Goal: Task Accomplishment & Management: Manage account settings

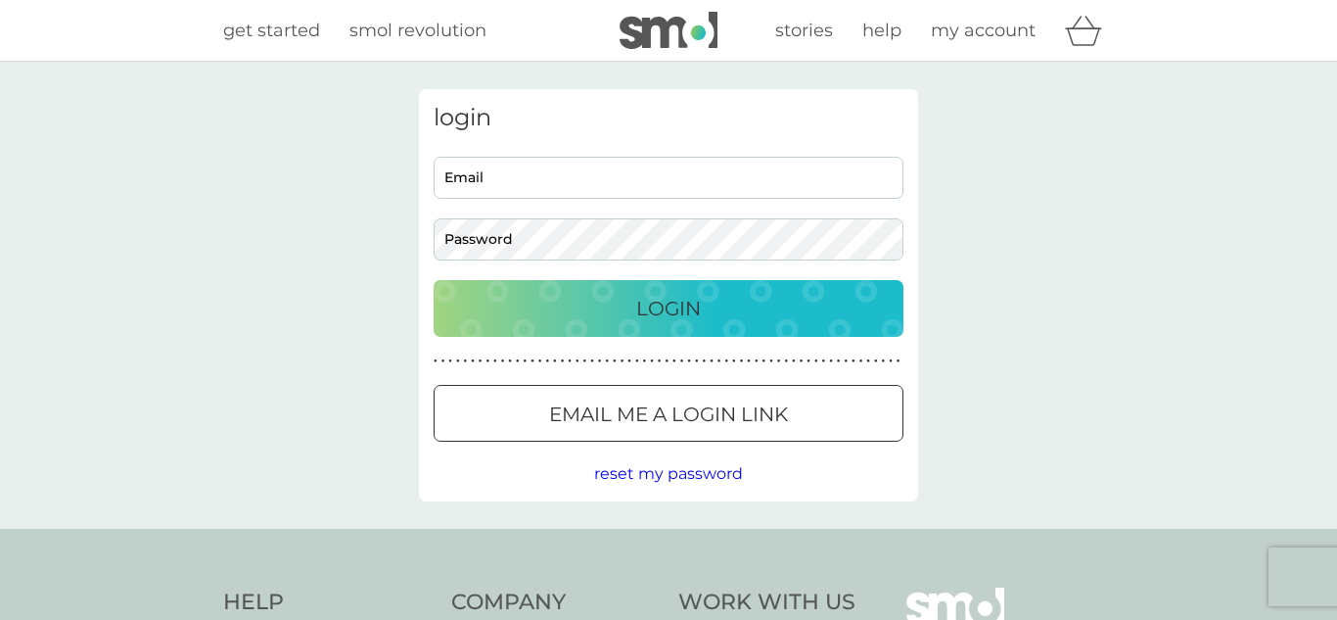
type input "[EMAIL_ADDRESS][DOMAIN_NAME]"
click at [663, 308] on p "Login" at bounding box center [668, 308] width 65 height 31
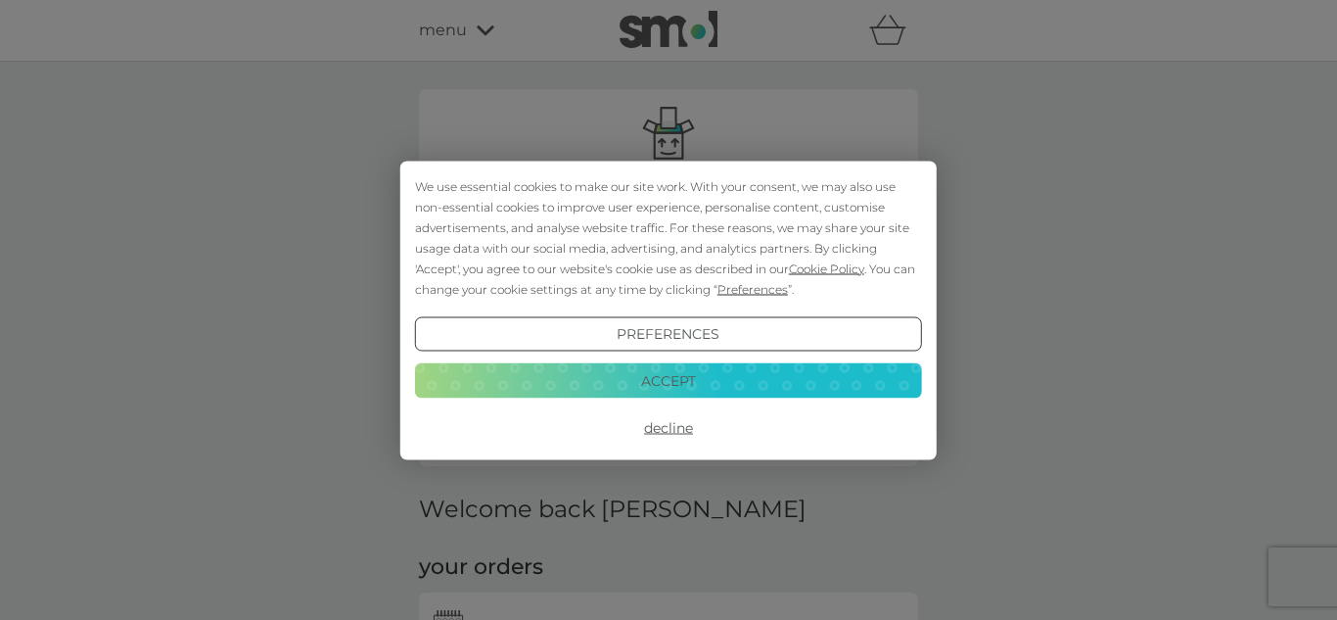
click at [674, 375] on button "Accept" at bounding box center [668, 380] width 507 height 35
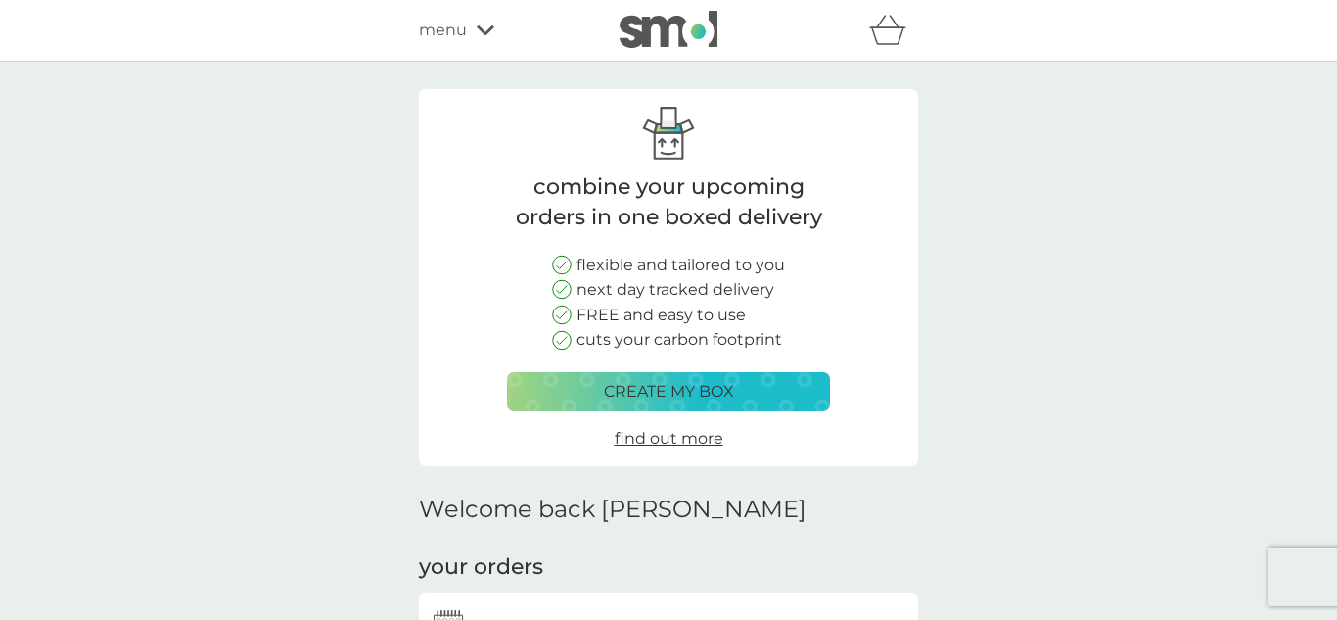
scroll to position [438, 0]
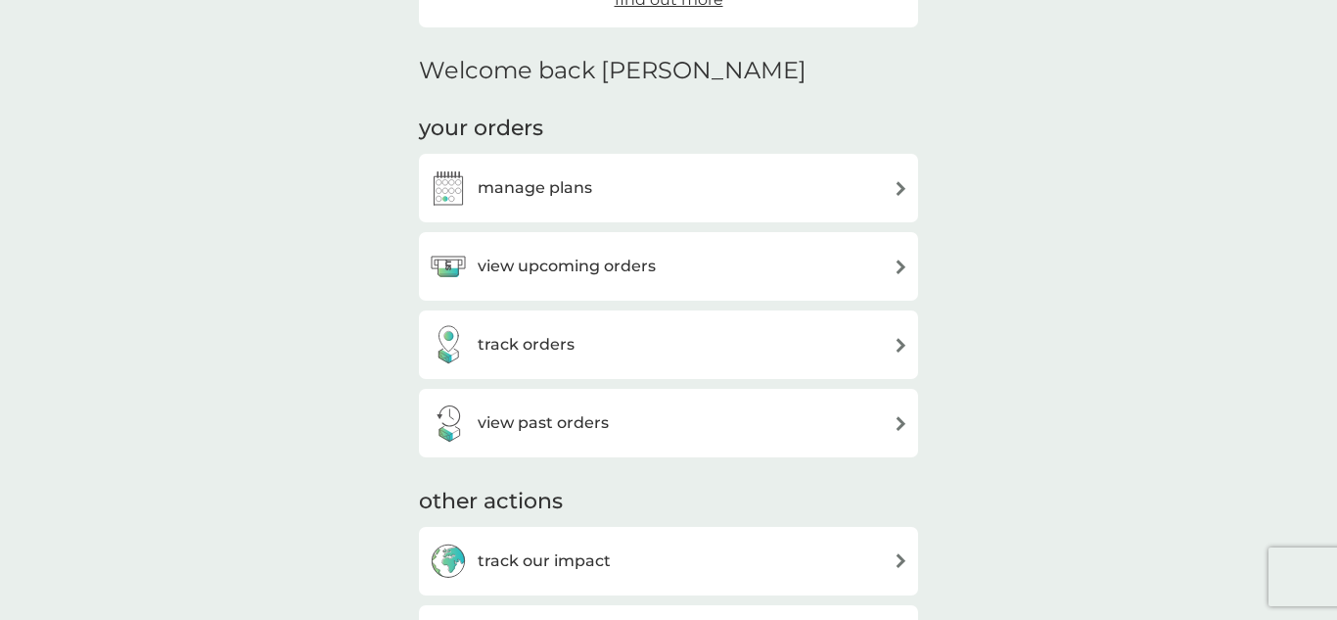
click at [638, 268] on h3 "view upcoming orders" at bounding box center [567, 265] width 178 height 25
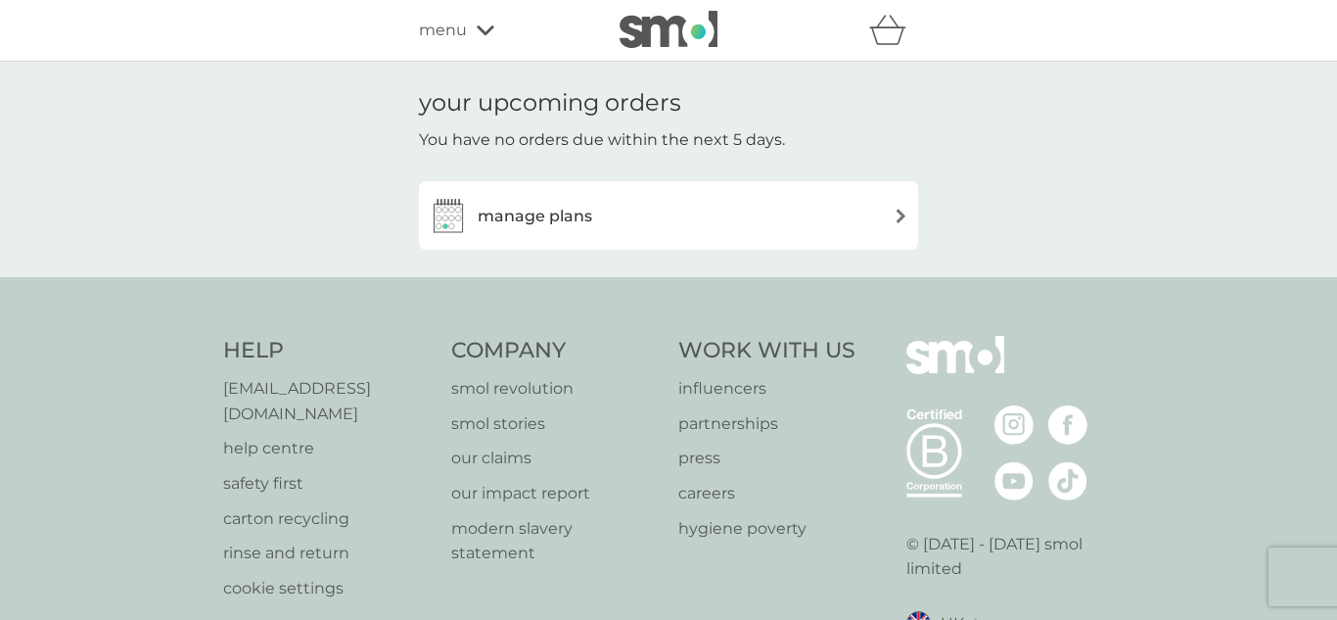
click at [864, 218] on div "manage plans" at bounding box center [669, 215] width 480 height 39
